Goal: Task Accomplishment & Management: Manage account settings

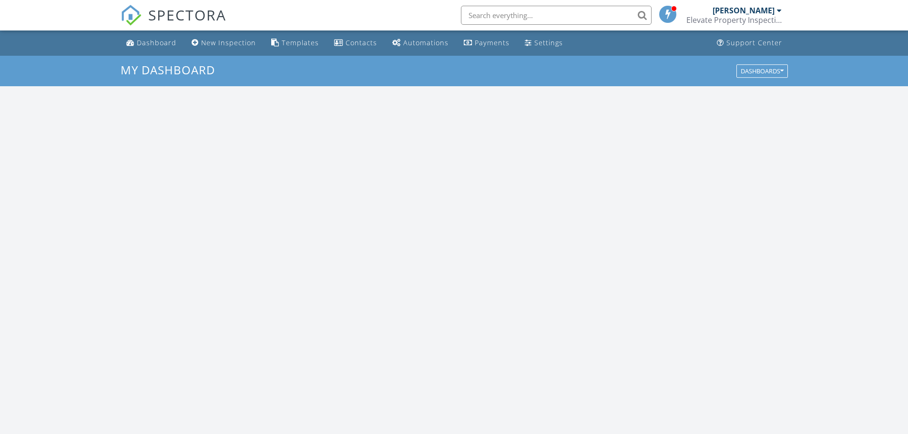
scroll to position [882, 923]
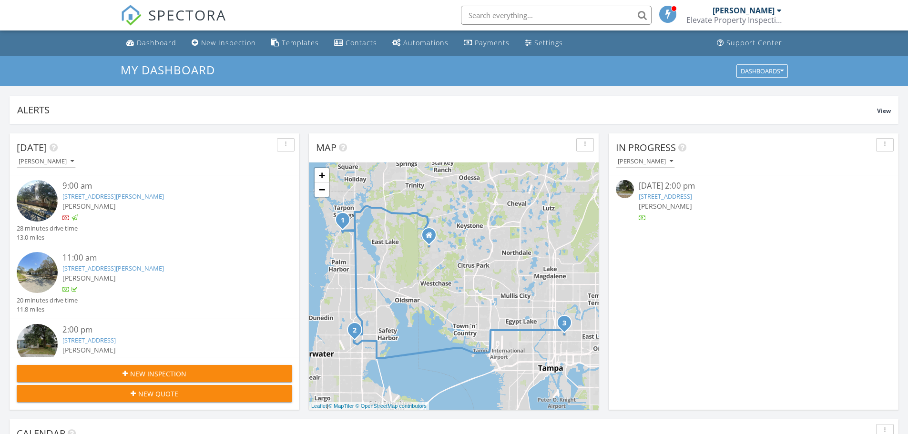
click at [89, 195] on link "4931 Klosterman Oaks Blvd, Palm Harbor, FL 34683" at bounding box center [113, 196] width 102 height 9
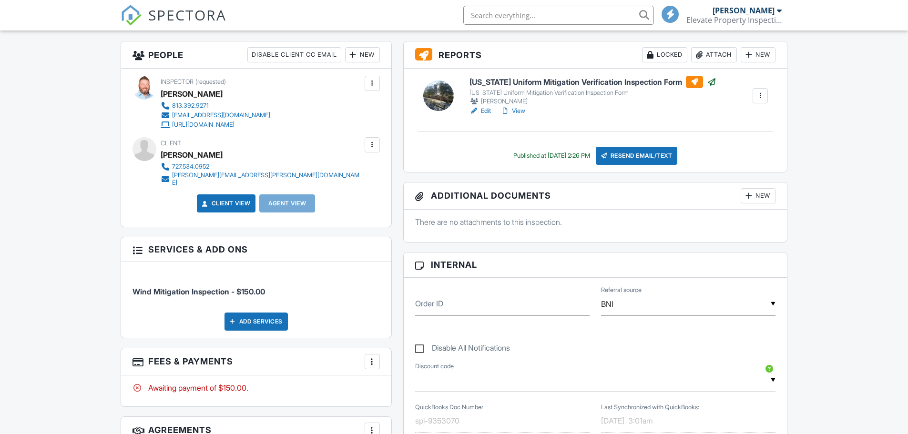
scroll to position [334, 0]
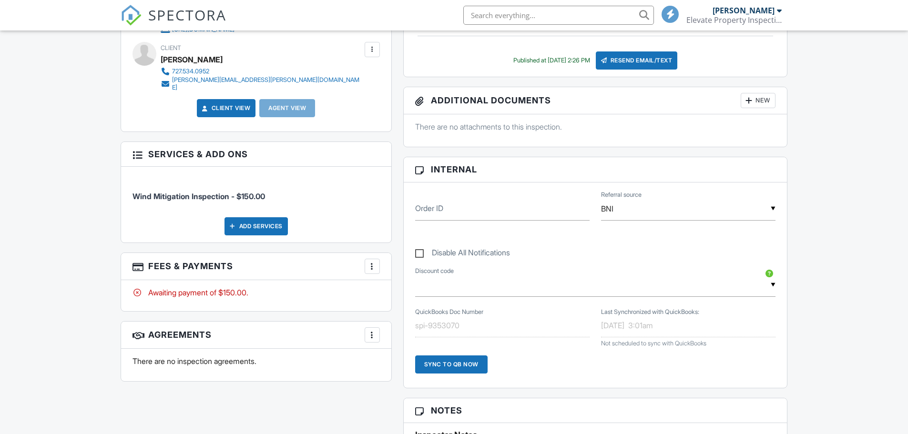
click at [370, 262] on div at bounding box center [372, 267] width 10 height 10
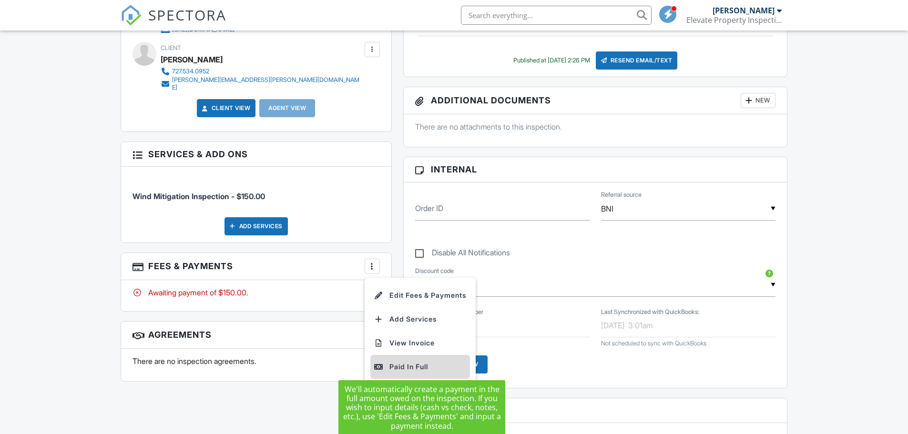
click at [414, 362] on div "Paid In Full" at bounding box center [420, 366] width 92 height 11
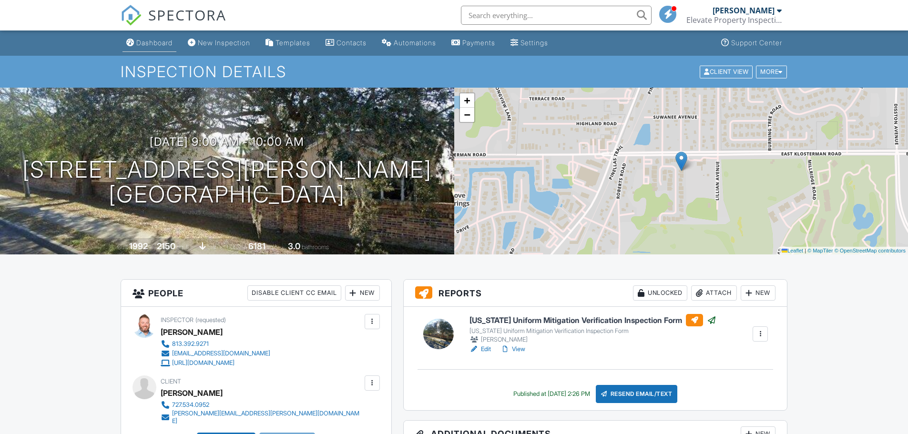
click at [141, 41] on div "Dashboard" at bounding box center [154, 43] width 36 height 8
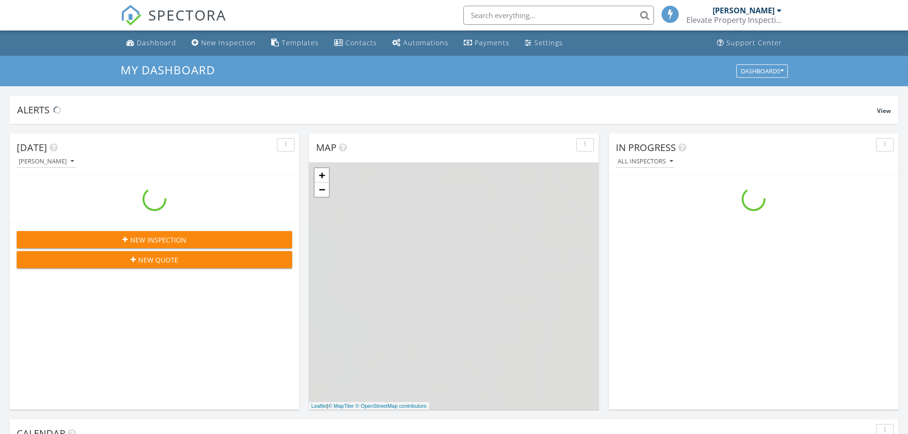
scroll to position [882, 923]
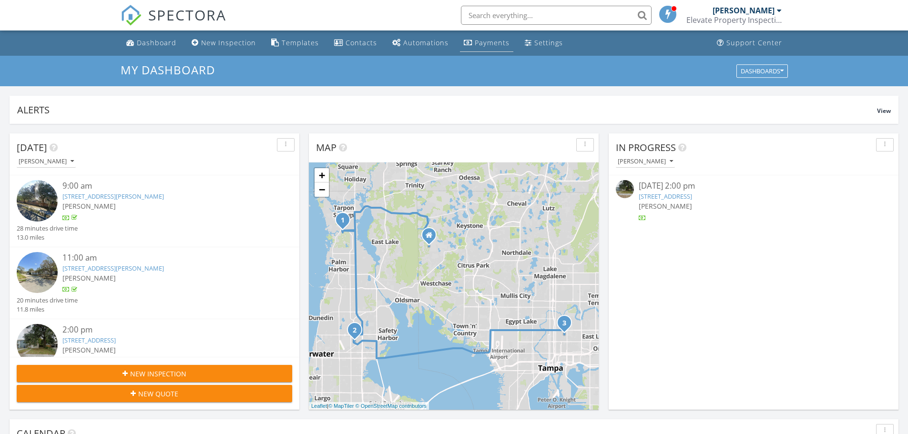
click at [494, 43] on div "Payments" at bounding box center [492, 42] width 35 height 9
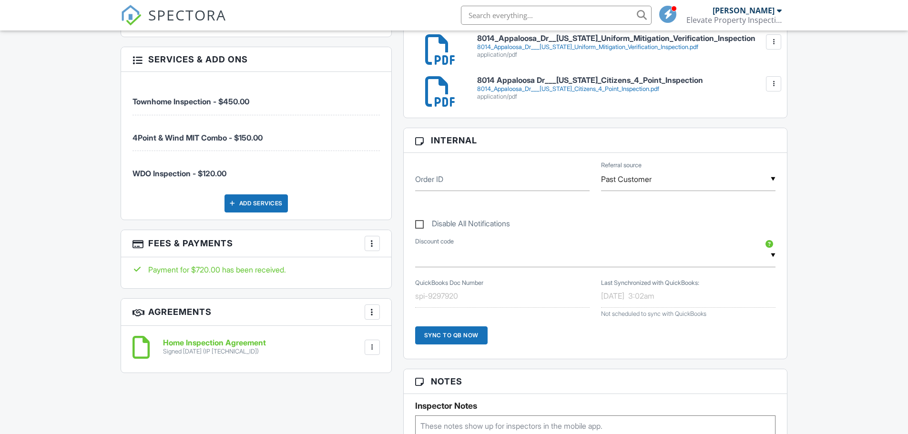
scroll to position [429, 0]
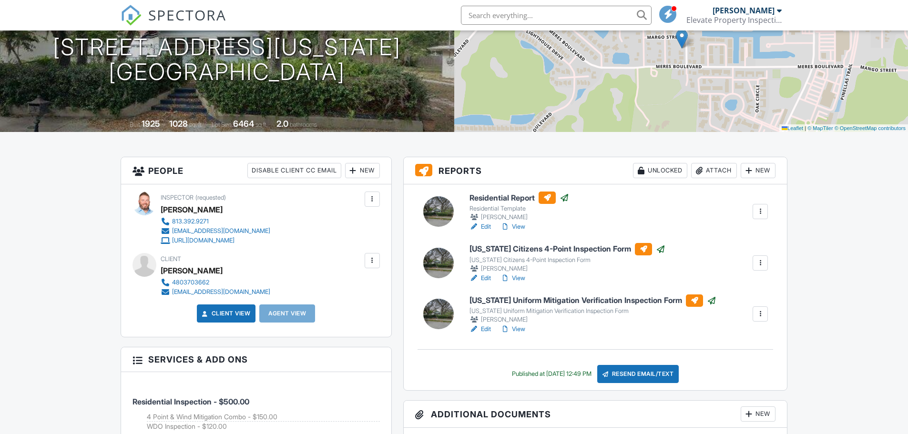
scroll to position [191, 0]
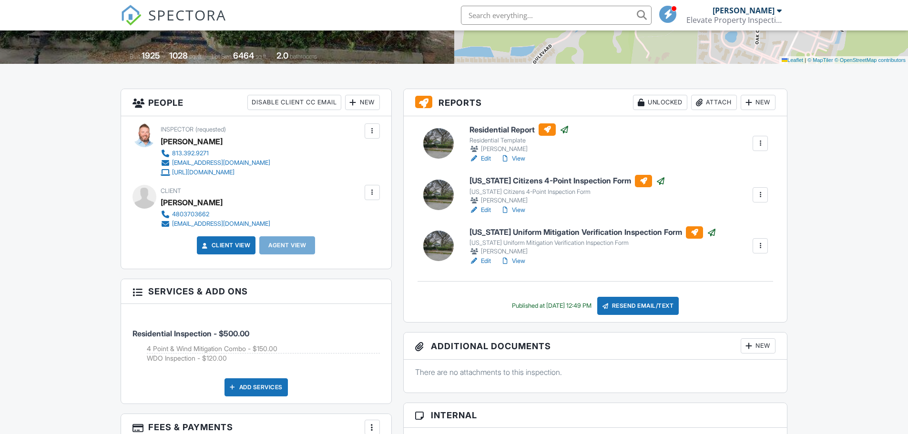
click at [531, 18] on input "text" at bounding box center [556, 15] width 191 height 19
click at [531, 13] on input "rhonda" at bounding box center [556, 15] width 191 height 19
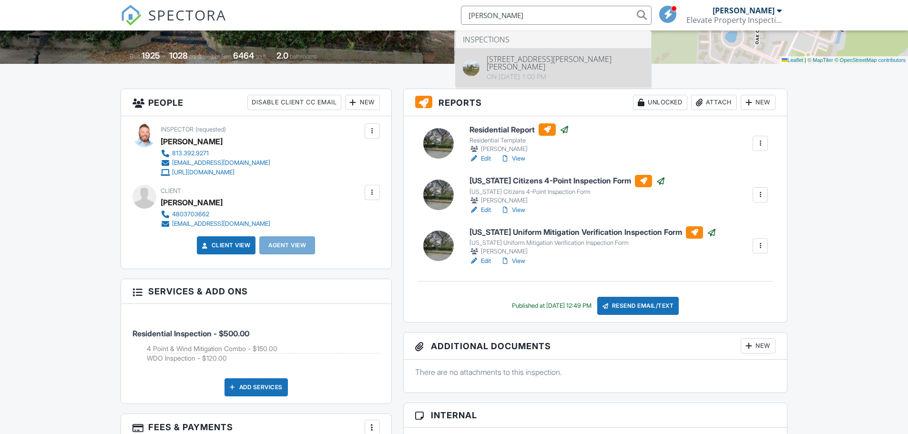
type input "rhonda"
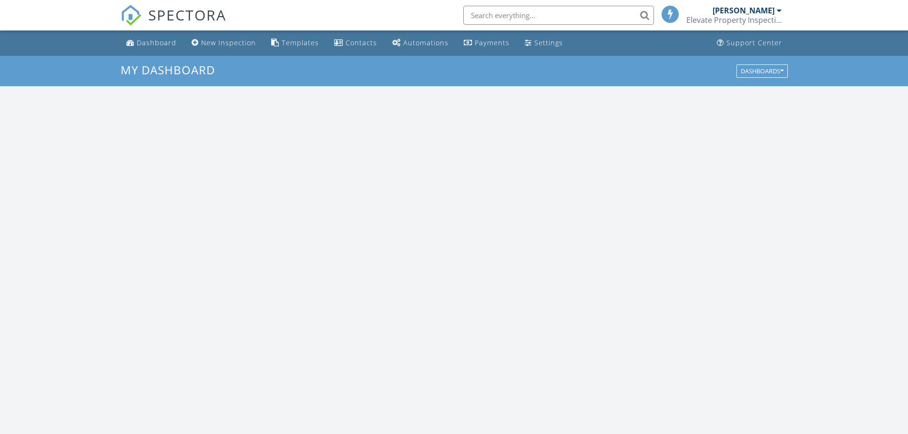
scroll to position [882, 923]
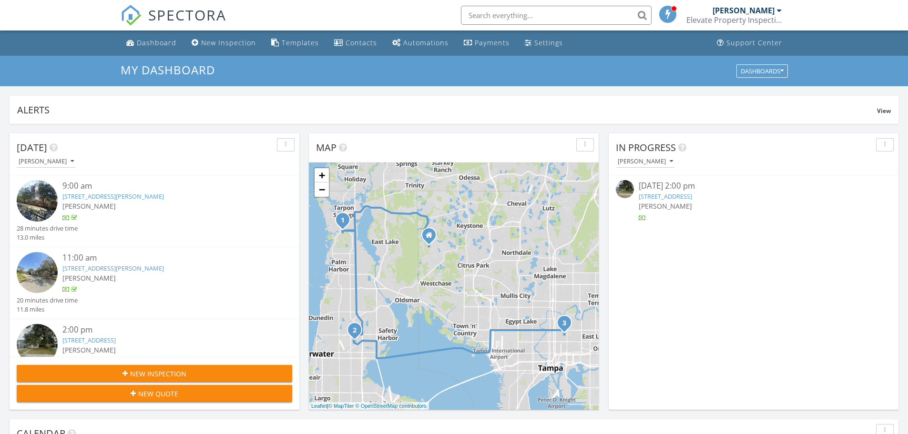
click at [102, 268] on link "[STREET_ADDRESS][PERSON_NAME]" at bounding box center [113, 268] width 102 height 9
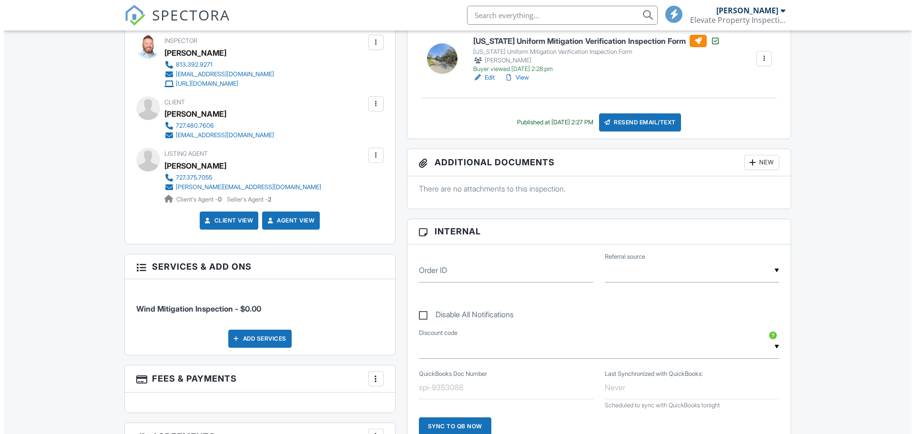
scroll to position [381, 0]
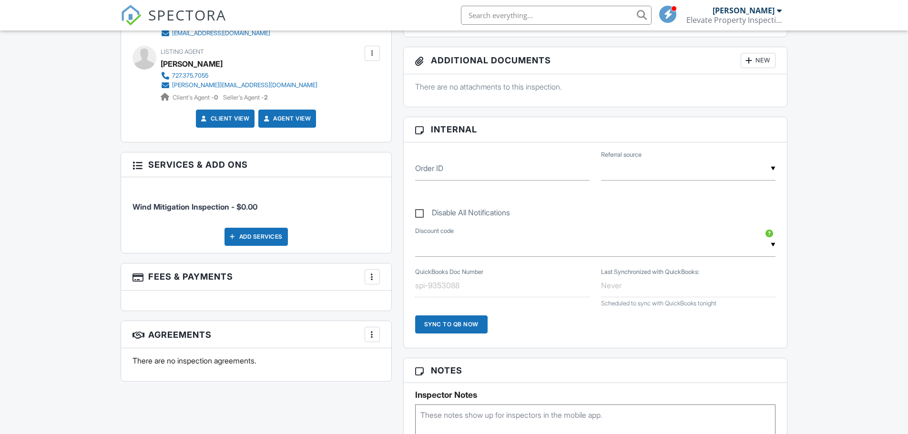
click at [367, 275] on div at bounding box center [372, 277] width 10 height 10
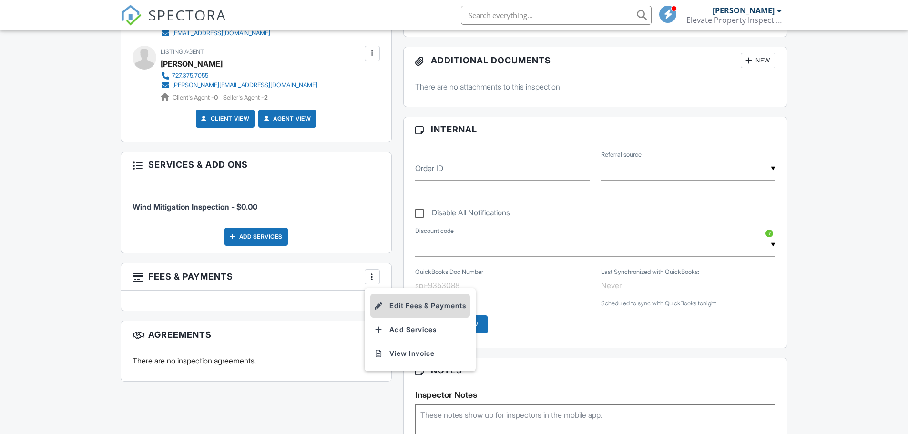
click at [408, 305] on li "Edit Fees & Payments" at bounding box center [420, 306] width 100 height 24
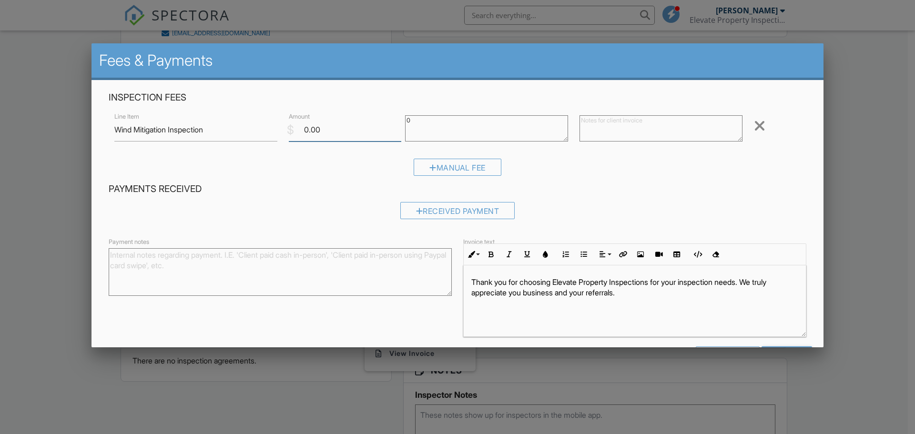
click at [323, 128] on input "0.00" at bounding box center [345, 129] width 112 height 23
drag, startPoint x: 347, startPoint y: 128, endPoint x: 284, endPoint y: 128, distance: 62.9
click at [284, 128] on div "$ Amount 0.00" at bounding box center [341, 129] width 116 height 23
type input "150"
click at [575, 192] on h4 "Payments Received" at bounding box center [458, 189] width 698 height 12
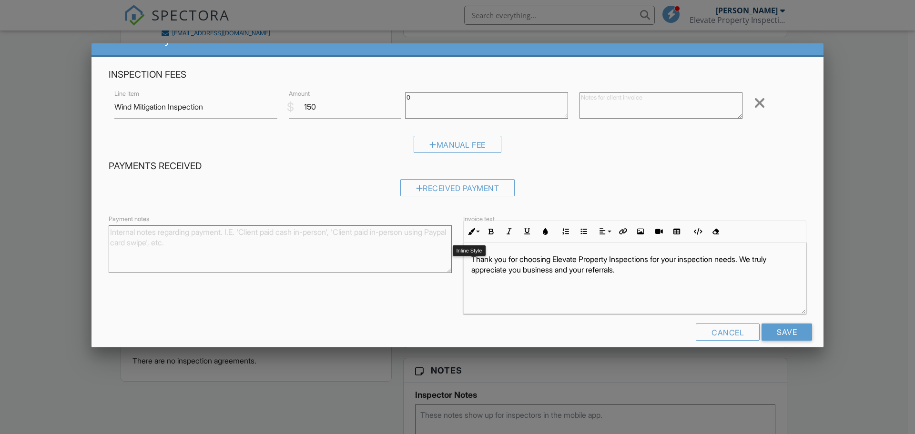
scroll to position [35, 0]
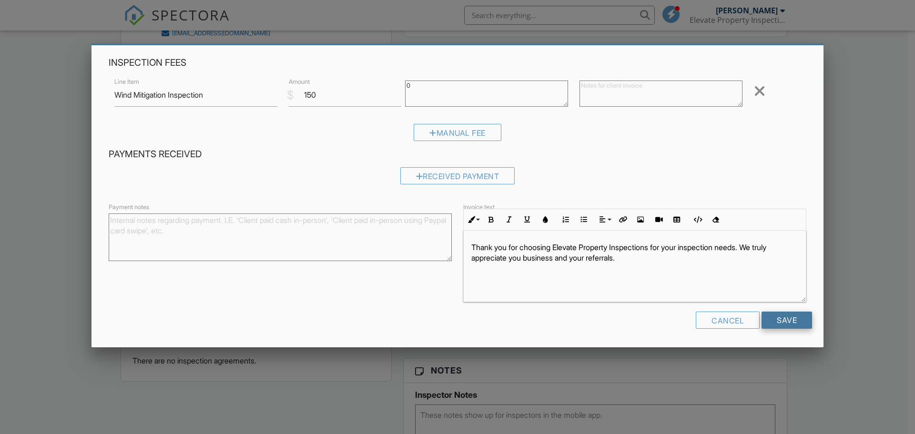
click at [781, 322] on input "Save" at bounding box center [787, 320] width 51 height 17
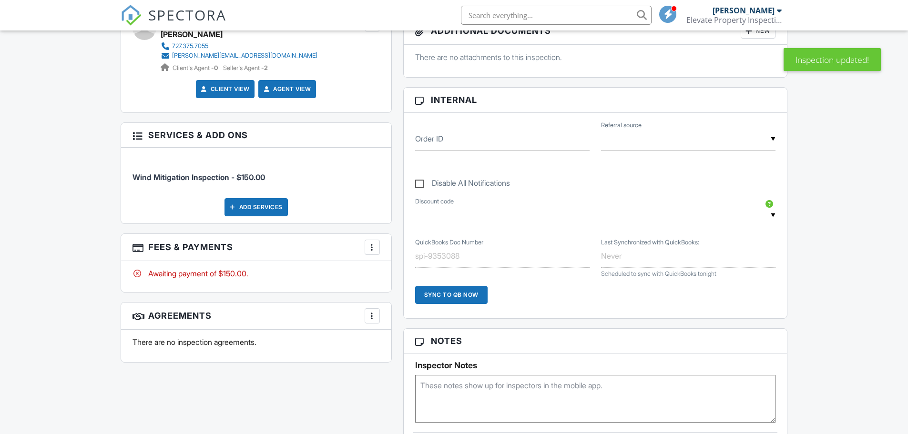
scroll to position [429, 0]
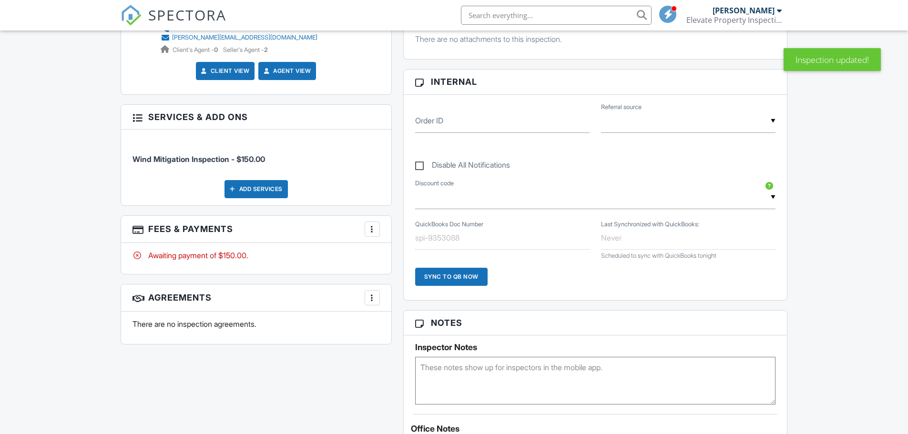
click at [375, 232] on div at bounding box center [372, 229] width 10 height 10
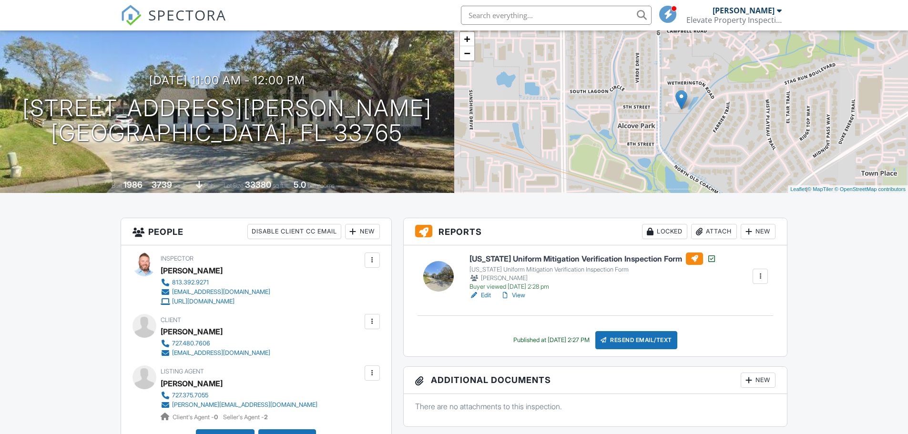
scroll to position [48, 0]
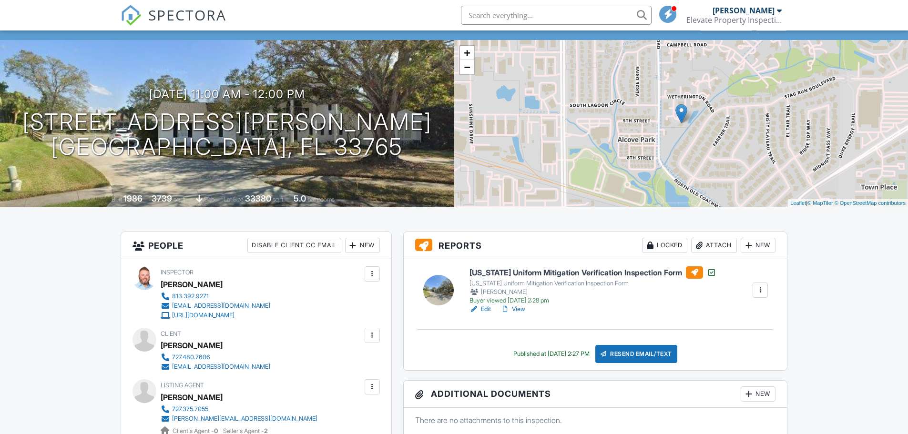
click at [290, 243] on div "Disable Client CC Email" at bounding box center [294, 245] width 94 height 15
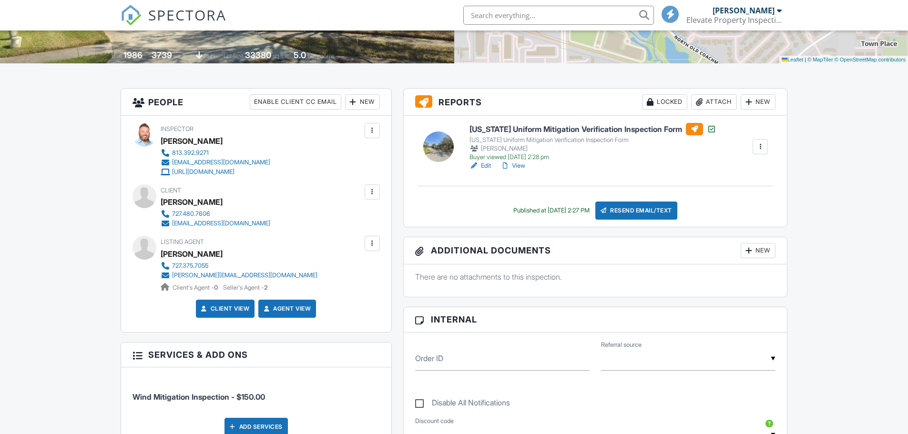
scroll to position [238, 0]
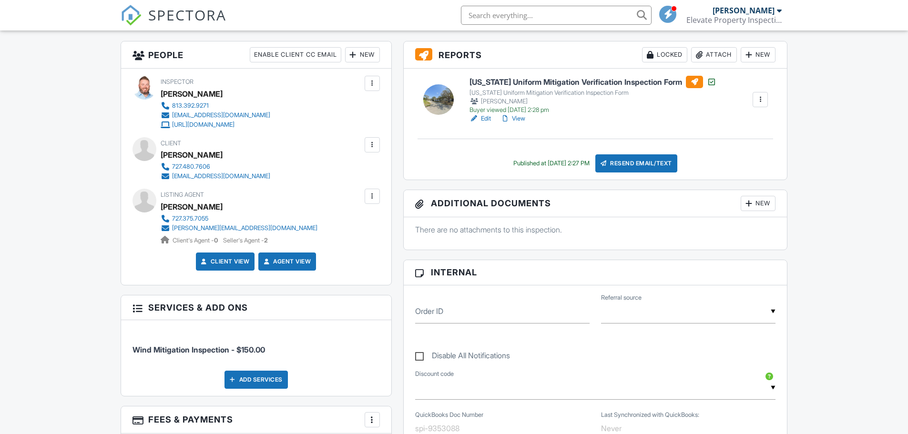
click at [369, 198] on div at bounding box center [372, 197] width 10 height 10
click at [327, 332] on li "Wind Mitigation Inspection - $150.00" at bounding box center [256, 344] width 247 height 35
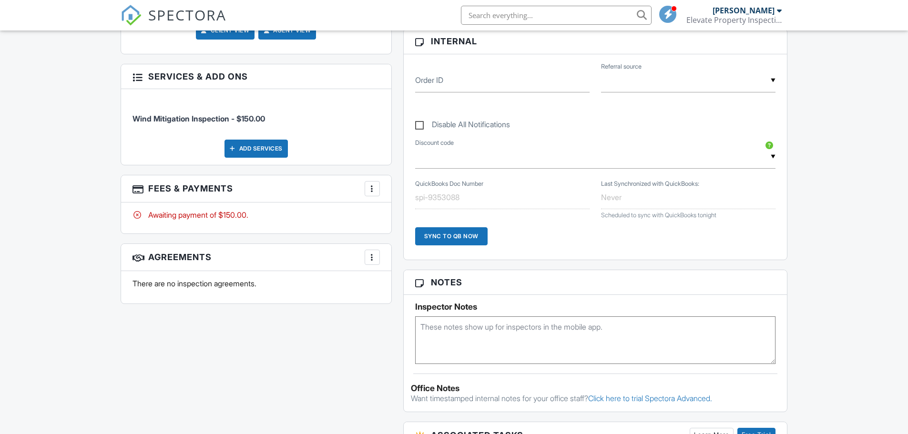
scroll to position [477, 0]
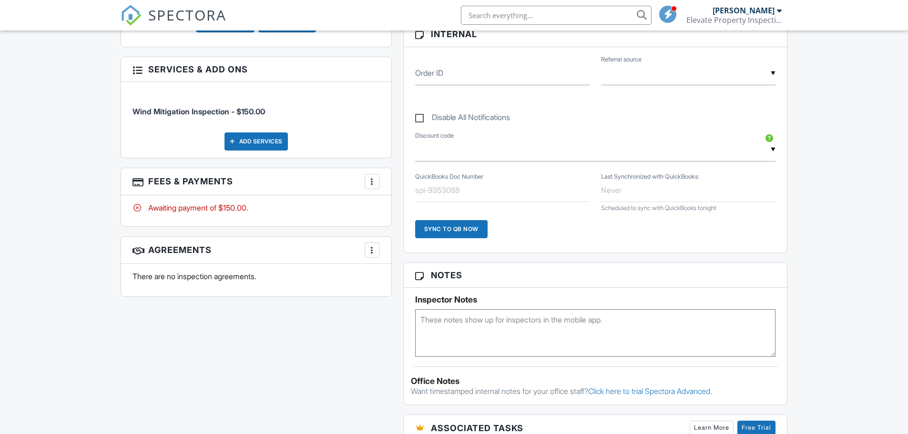
click at [369, 184] on div at bounding box center [372, 182] width 10 height 10
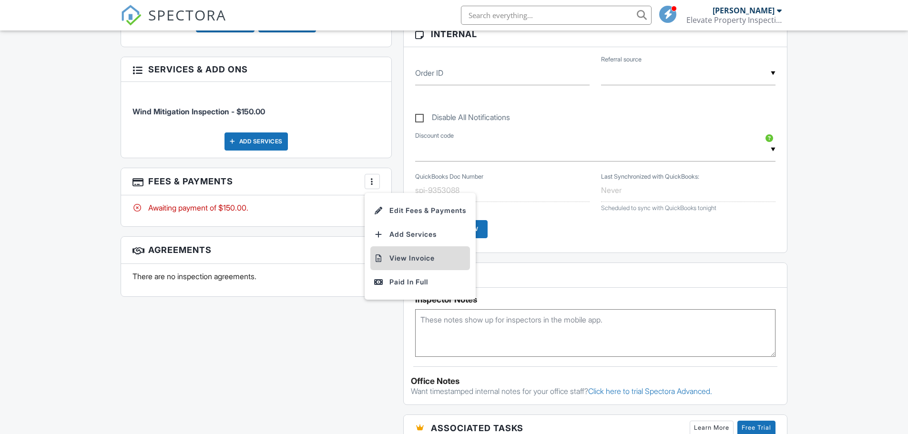
click at [411, 258] on li "View Invoice" at bounding box center [420, 258] width 100 height 24
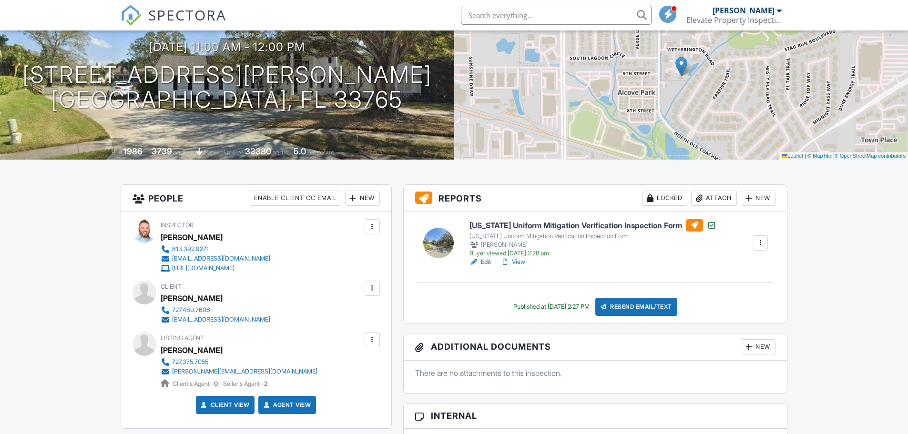
scroll to position [0, 0]
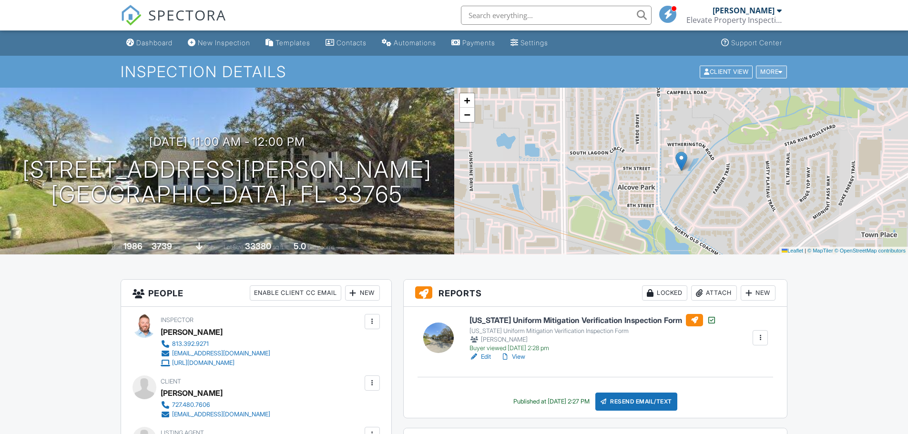
click at [771, 69] on div "More" at bounding box center [771, 71] width 31 height 13
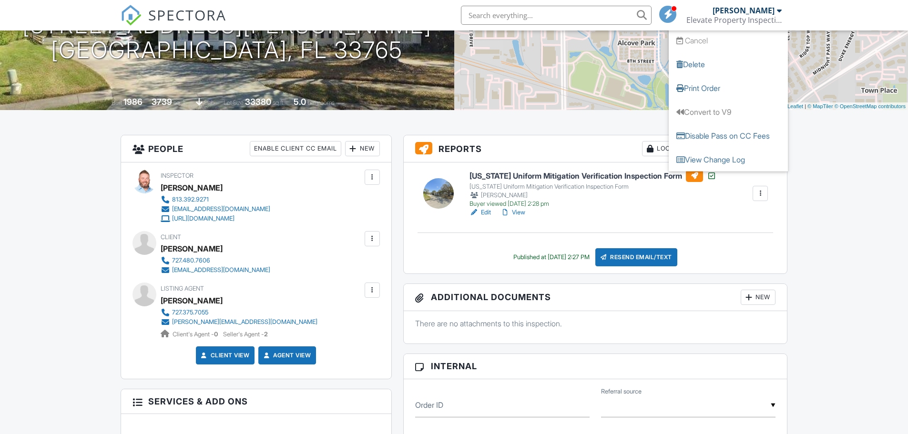
scroll to position [191, 0]
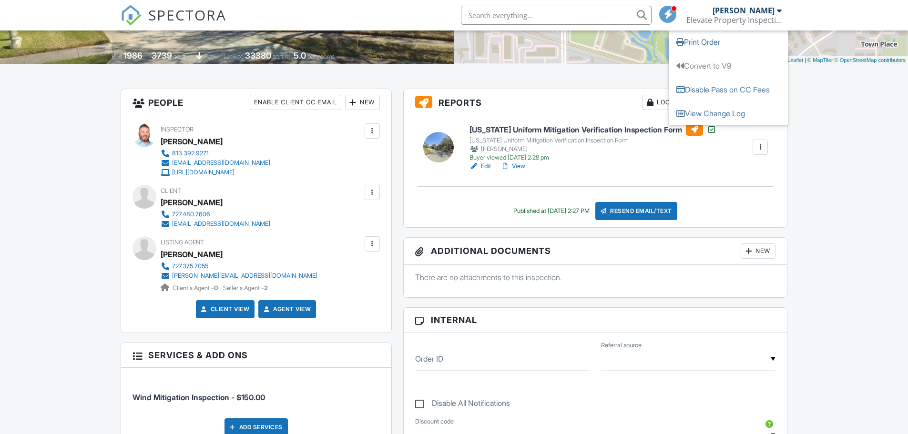
click at [372, 243] on div at bounding box center [372, 244] width 10 height 10
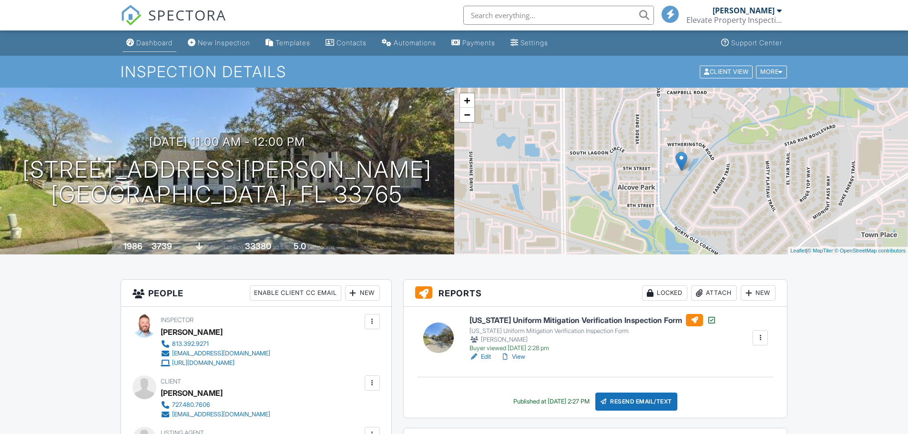
click at [162, 44] on div "Dashboard" at bounding box center [154, 43] width 36 height 8
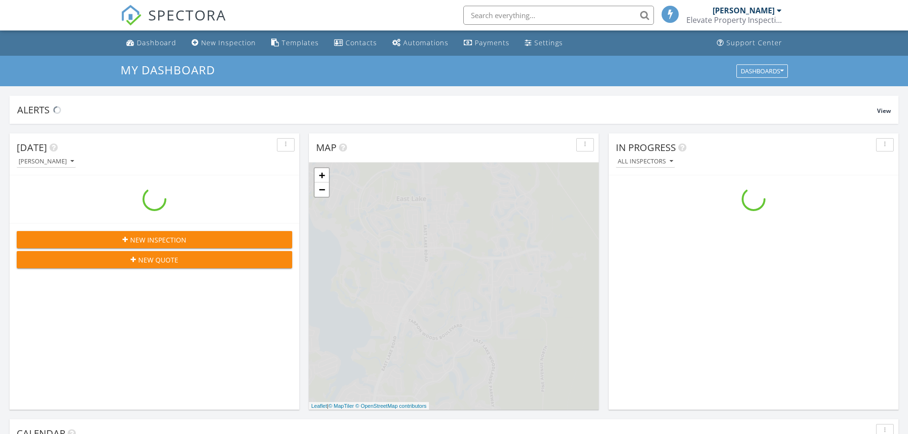
scroll to position [882, 923]
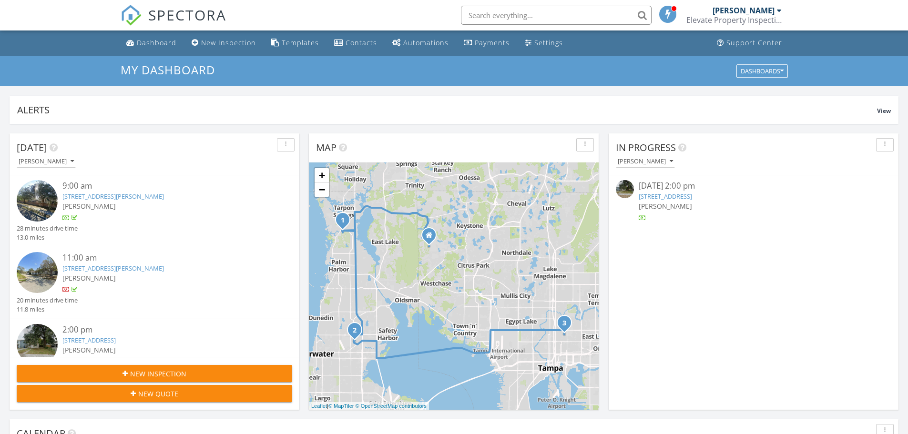
click at [672, 197] on link "[STREET_ADDRESS]" at bounding box center [665, 196] width 53 height 9
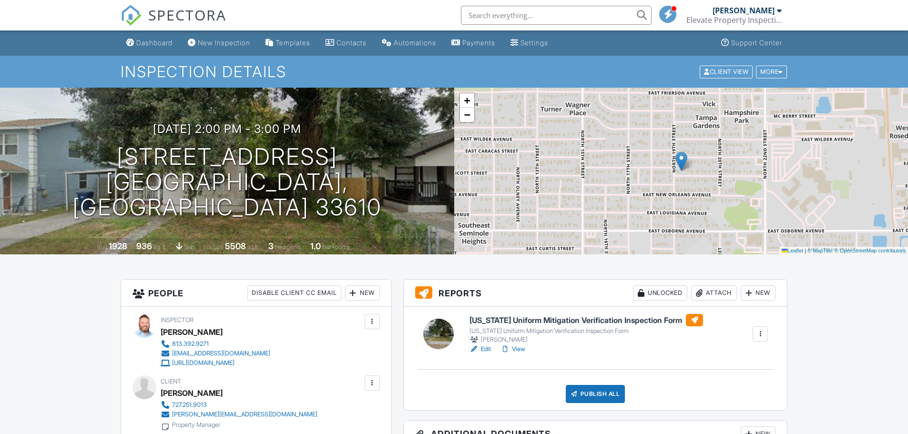
click at [506, 10] on input "text" at bounding box center [556, 15] width 191 height 19
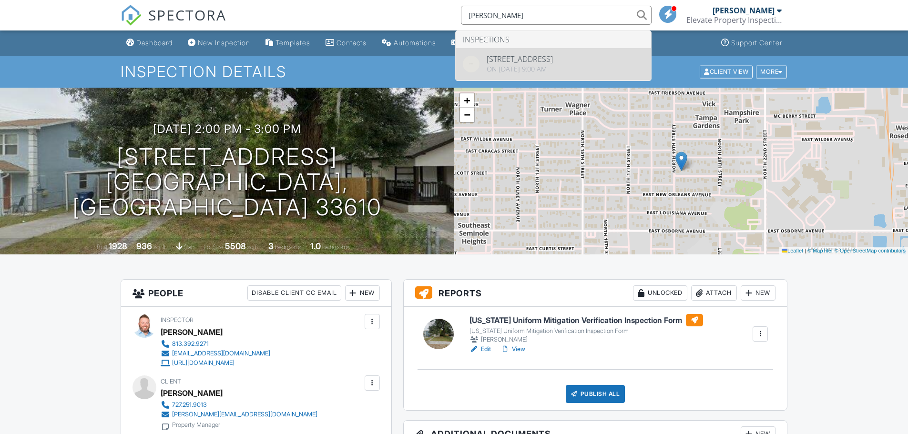
type input "andria"
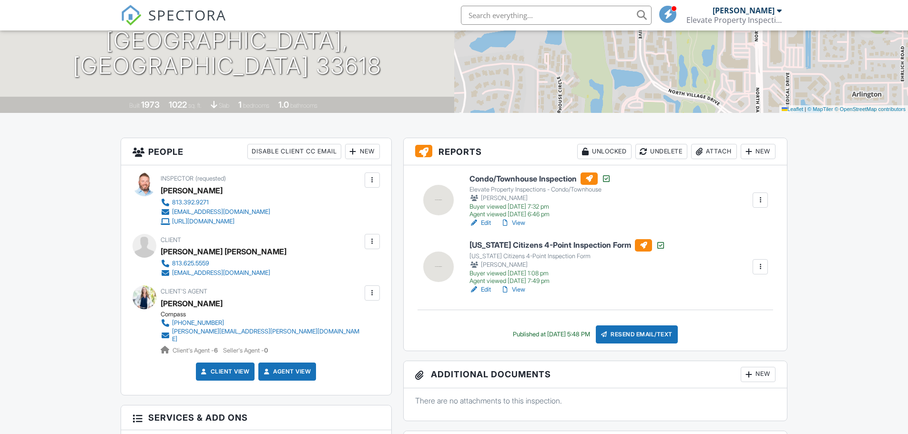
scroll to position [143, 0]
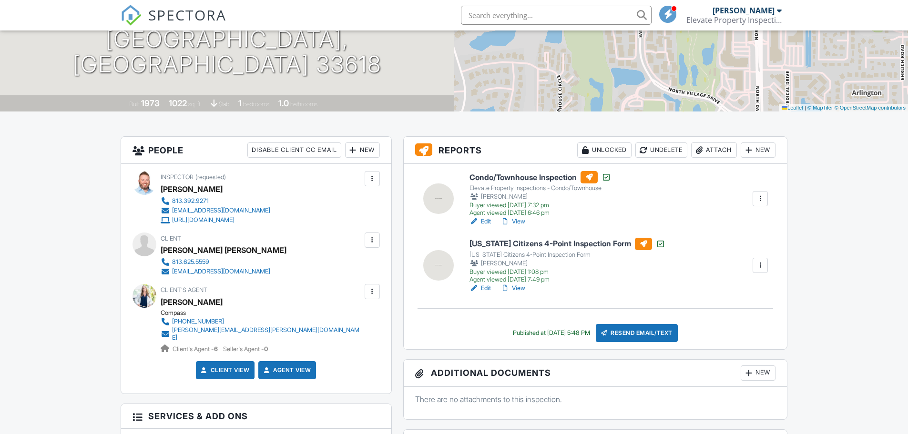
click at [550, 243] on h6 "Florida Citizens 4-Point Inspection Form" at bounding box center [567, 244] width 196 height 12
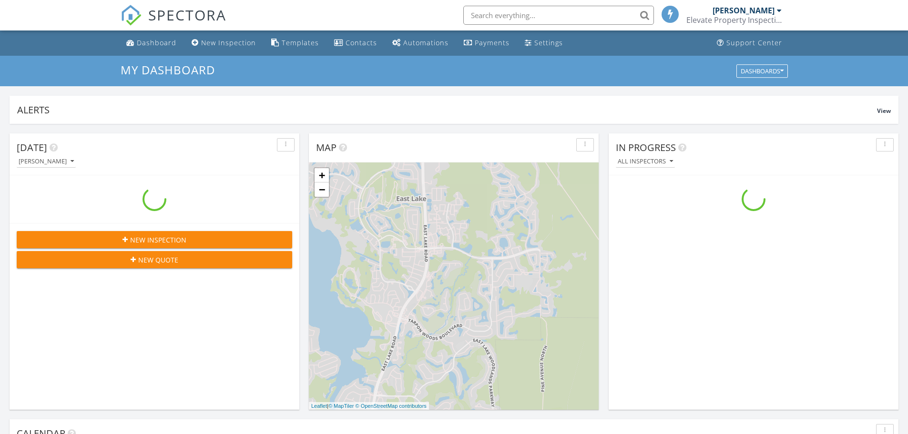
scroll to position [882, 923]
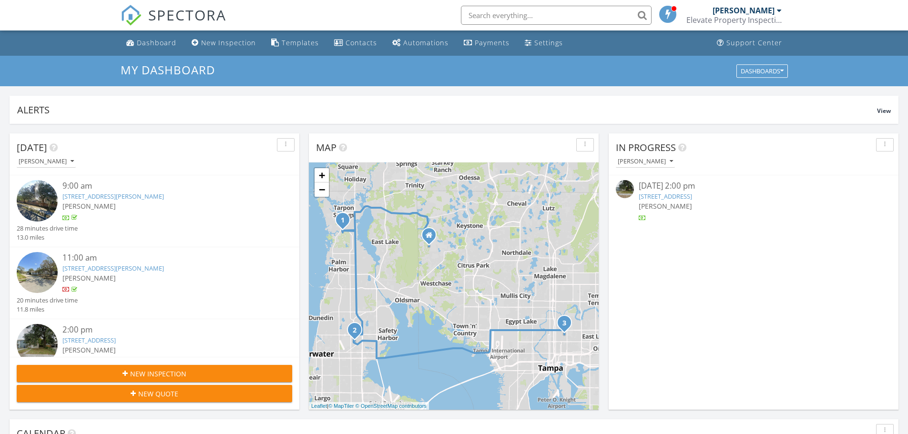
click at [668, 197] on link "[STREET_ADDRESS]" at bounding box center [665, 196] width 53 height 9
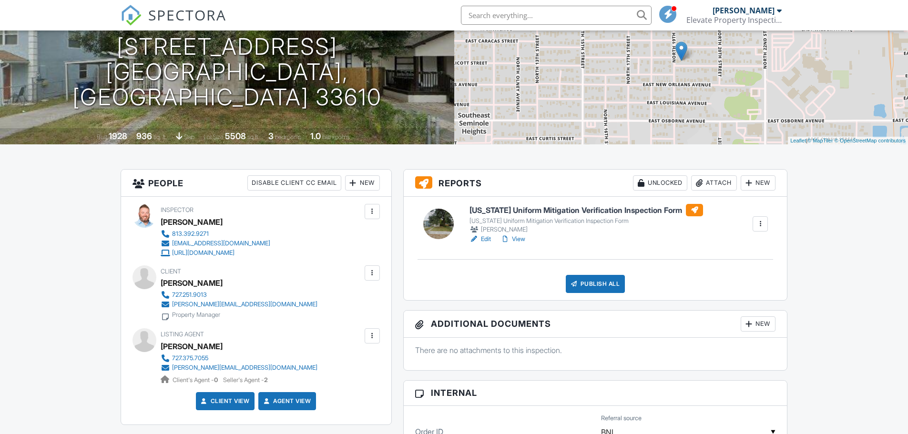
scroll to position [143, 0]
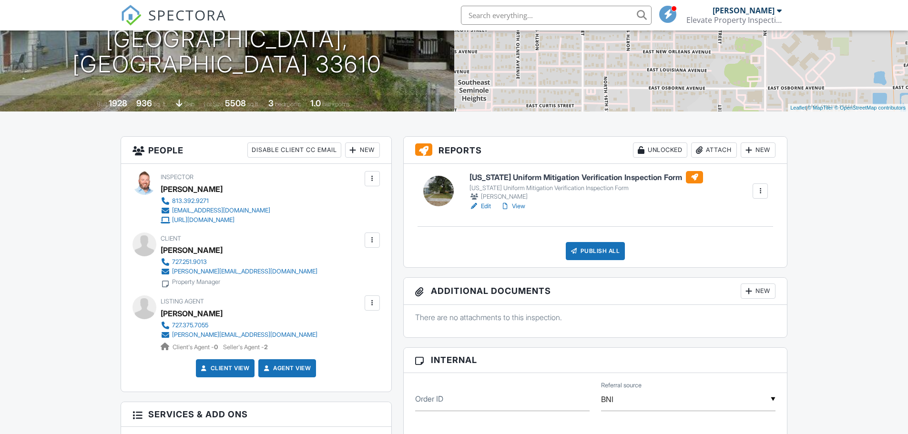
click at [574, 174] on h6 "[US_STATE] Uniform Mitigation Verification Inspection Form" at bounding box center [586, 177] width 234 height 12
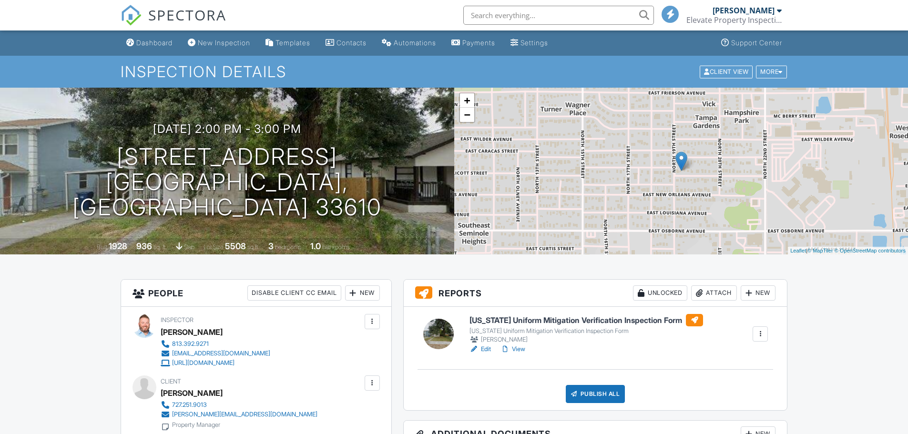
click at [597, 392] on div "Publish All" at bounding box center [596, 394] width 60 height 18
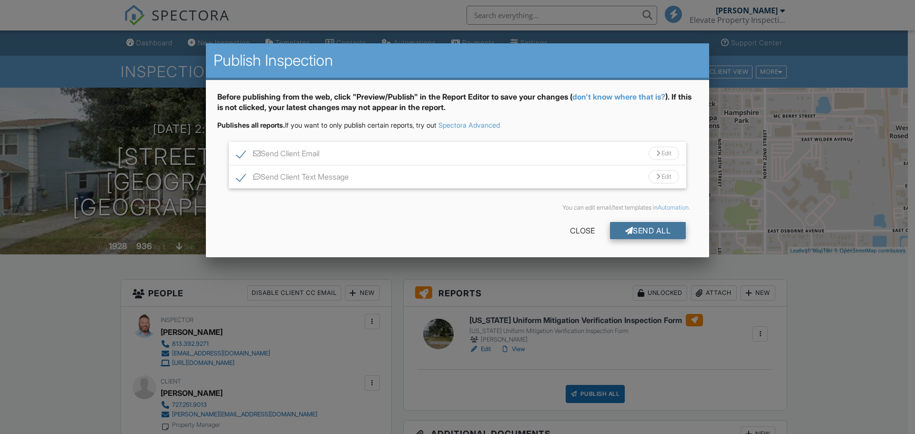
click at [656, 231] on div "Send All" at bounding box center [648, 230] width 76 height 17
